Goal: Find specific page/section: Find specific page/section

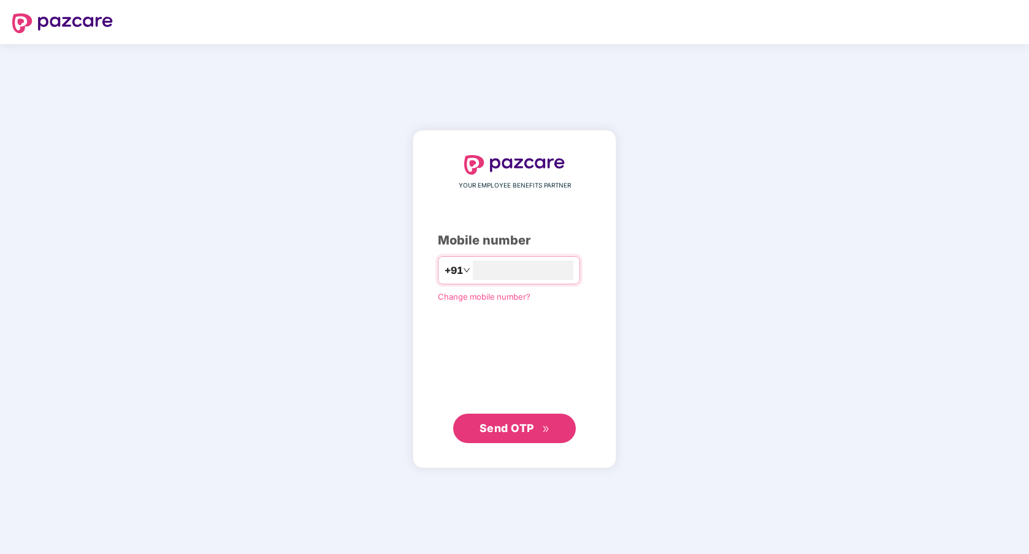
type input "**********"
click at [508, 428] on span "Send OTP" at bounding box center [506, 428] width 55 height 13
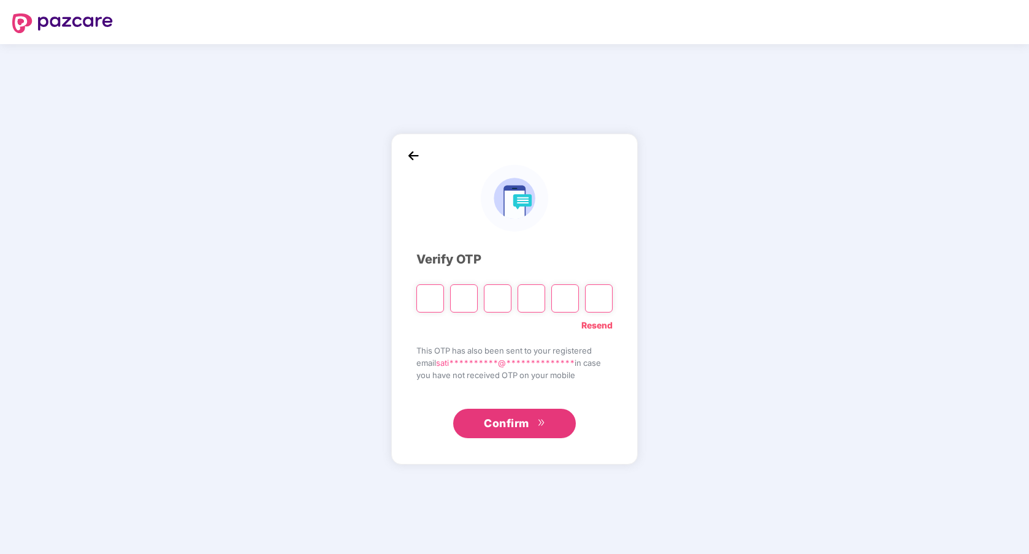
type input "*"
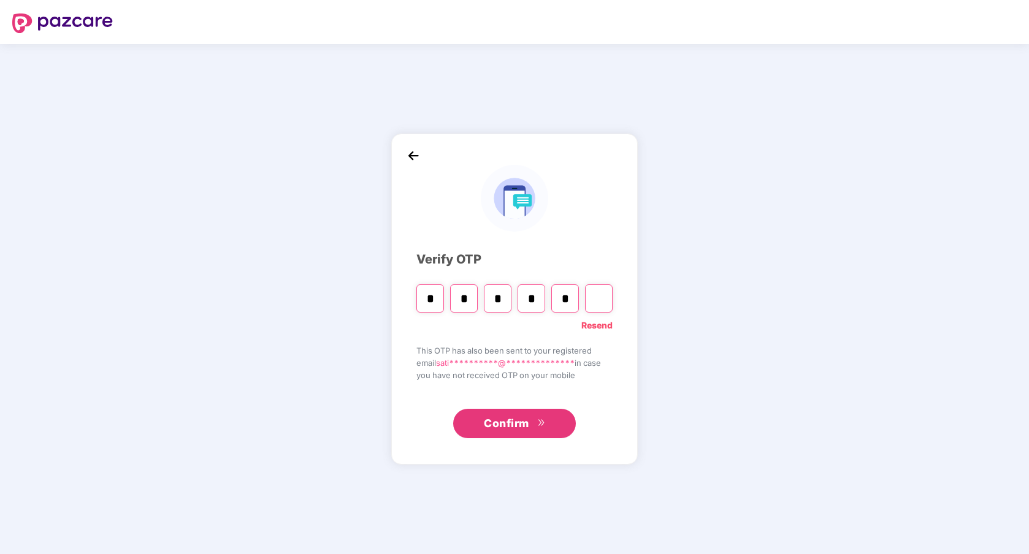
type input "*"
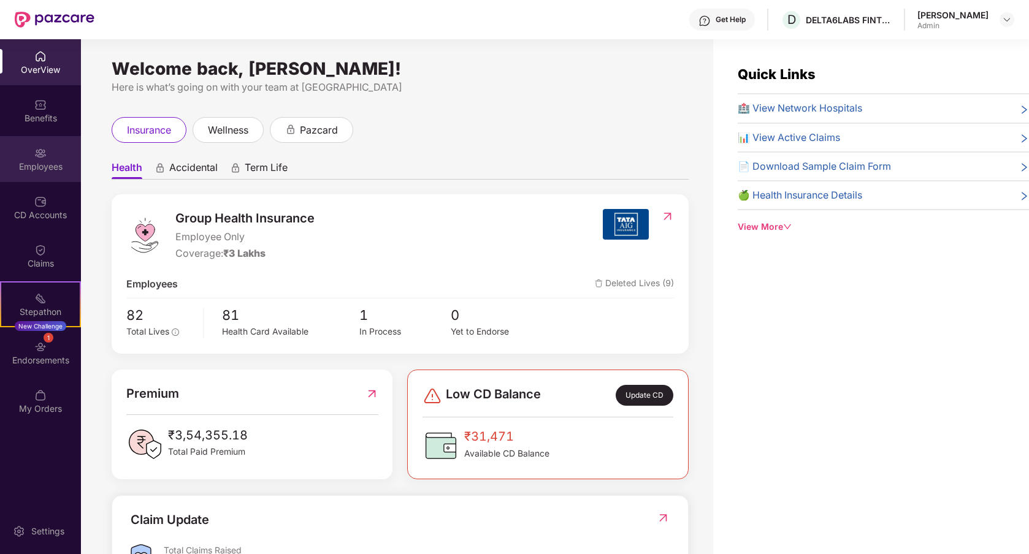
click at [48, 164] on div "Employees" at bounding box center [40, 167] width 81 height 12
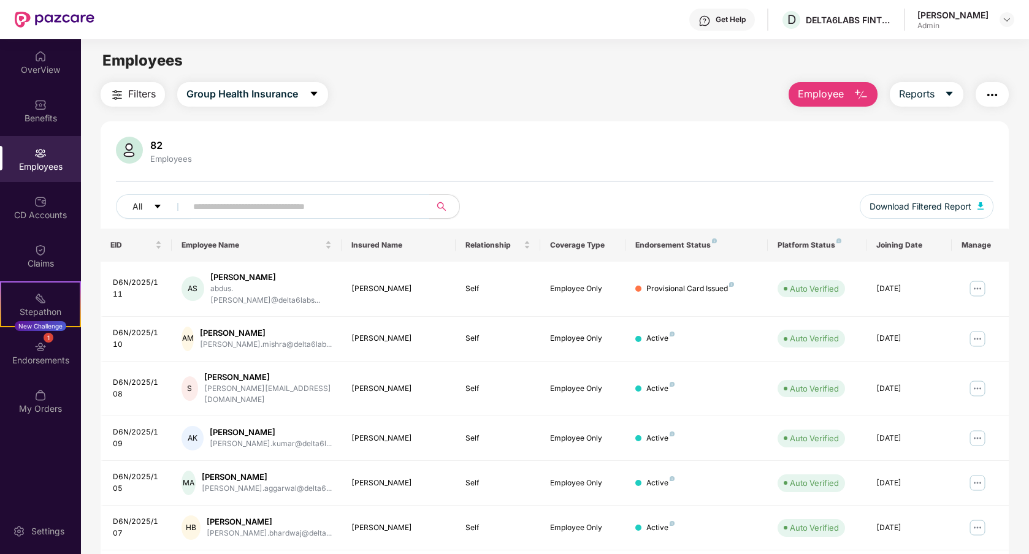
click at [145, 100] on span "Filters" at bounding box center [142, 93] width 28 height 15
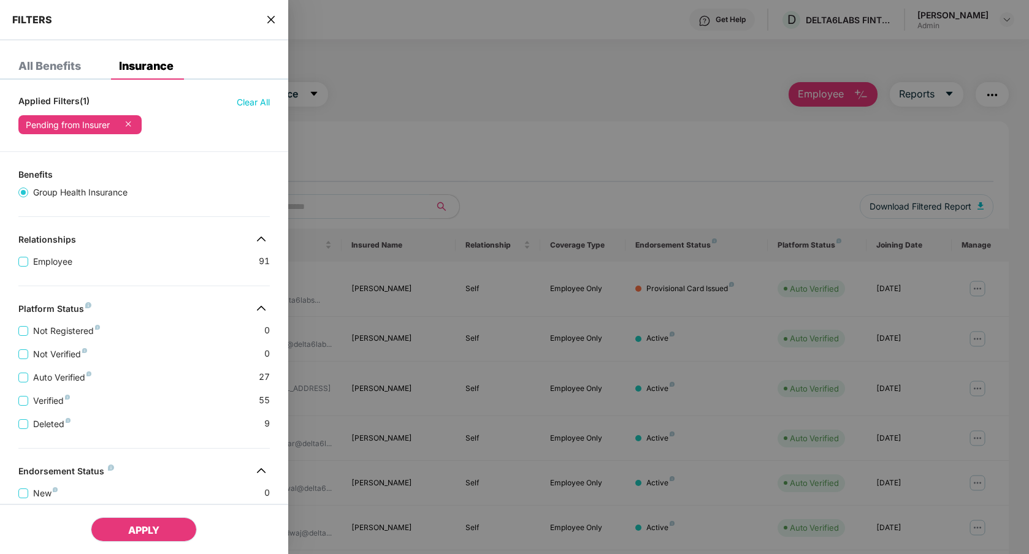
click at [135, 521] on button "APPLY" at bounding box center [144, 529] width 106 height 25
